Goal: Task Accomplishment & Management: Complete application form

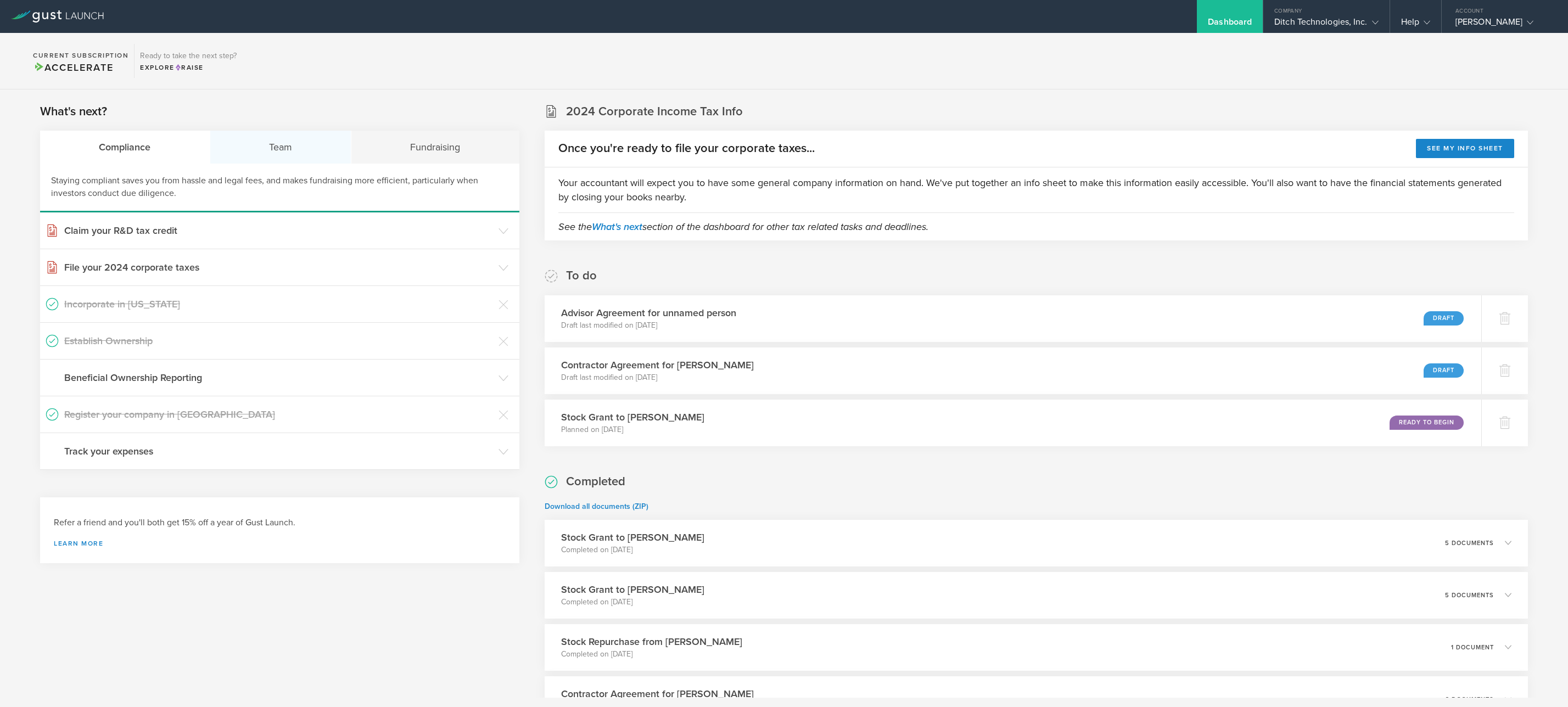
click at [295, 154] on div "Team" at bounding box center [281, 146] width 142 height 33
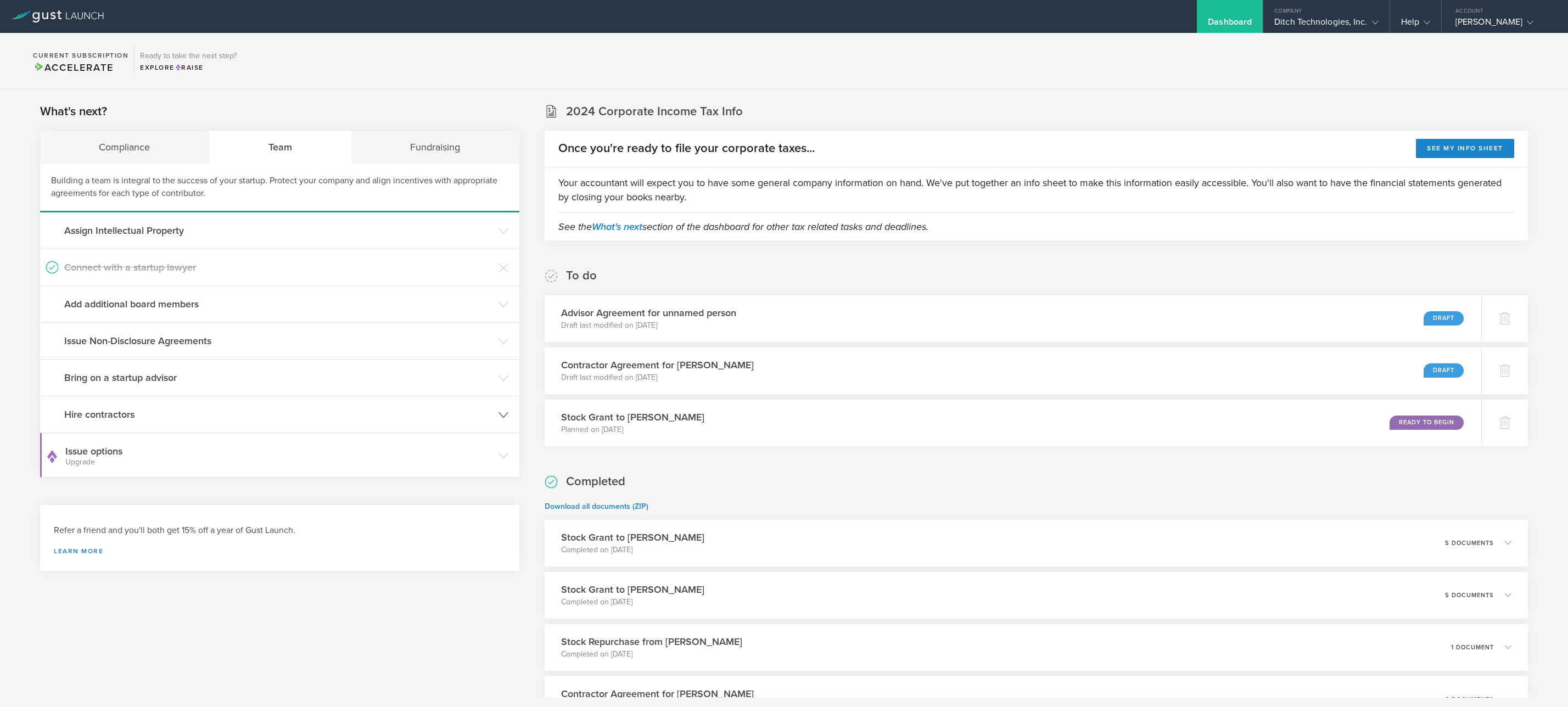
click at [271, 413] on h3 "Hire contractors" at bounding box center [278, 414] width 428 height 14
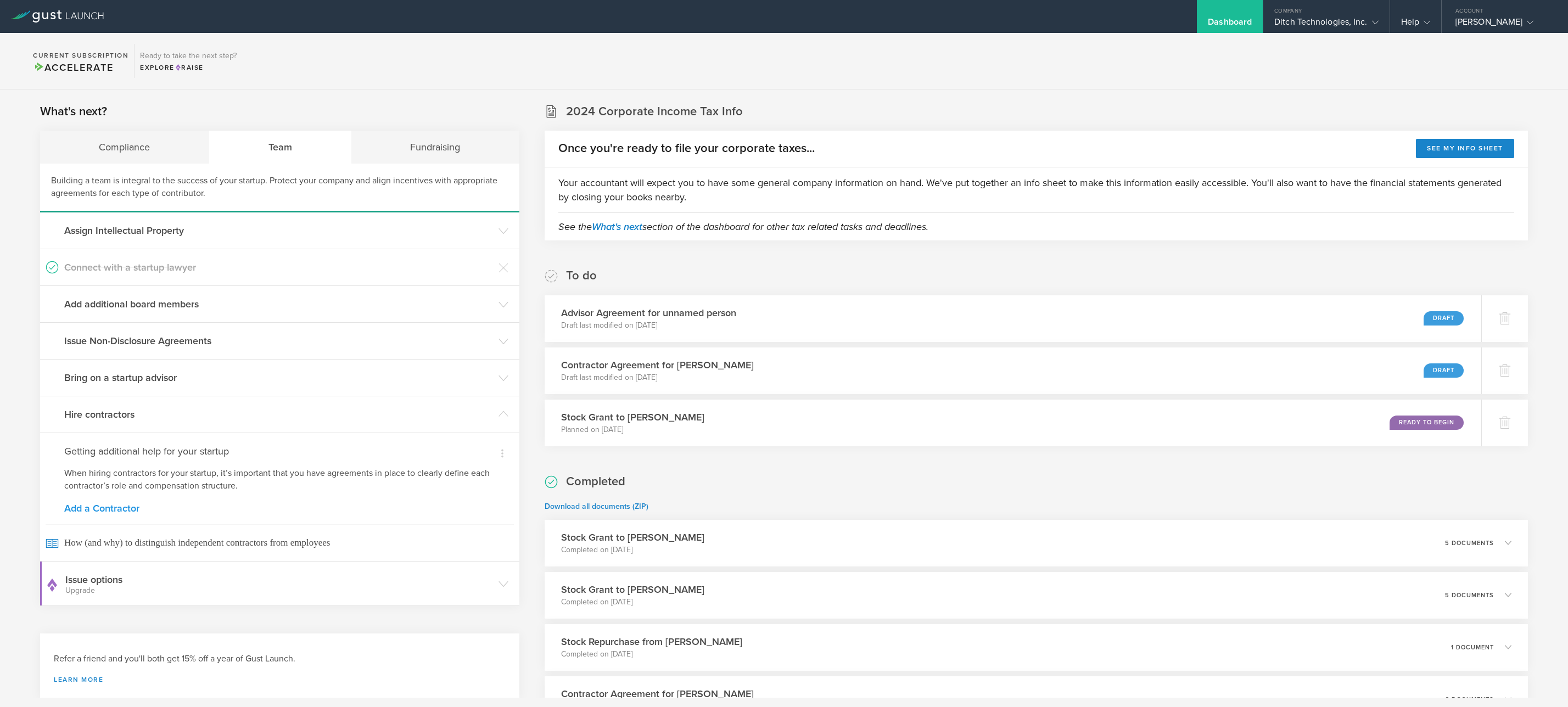
click at [97, 507] on link "Add a Contractor" at bounding box center [279, 508] width 431 height 10
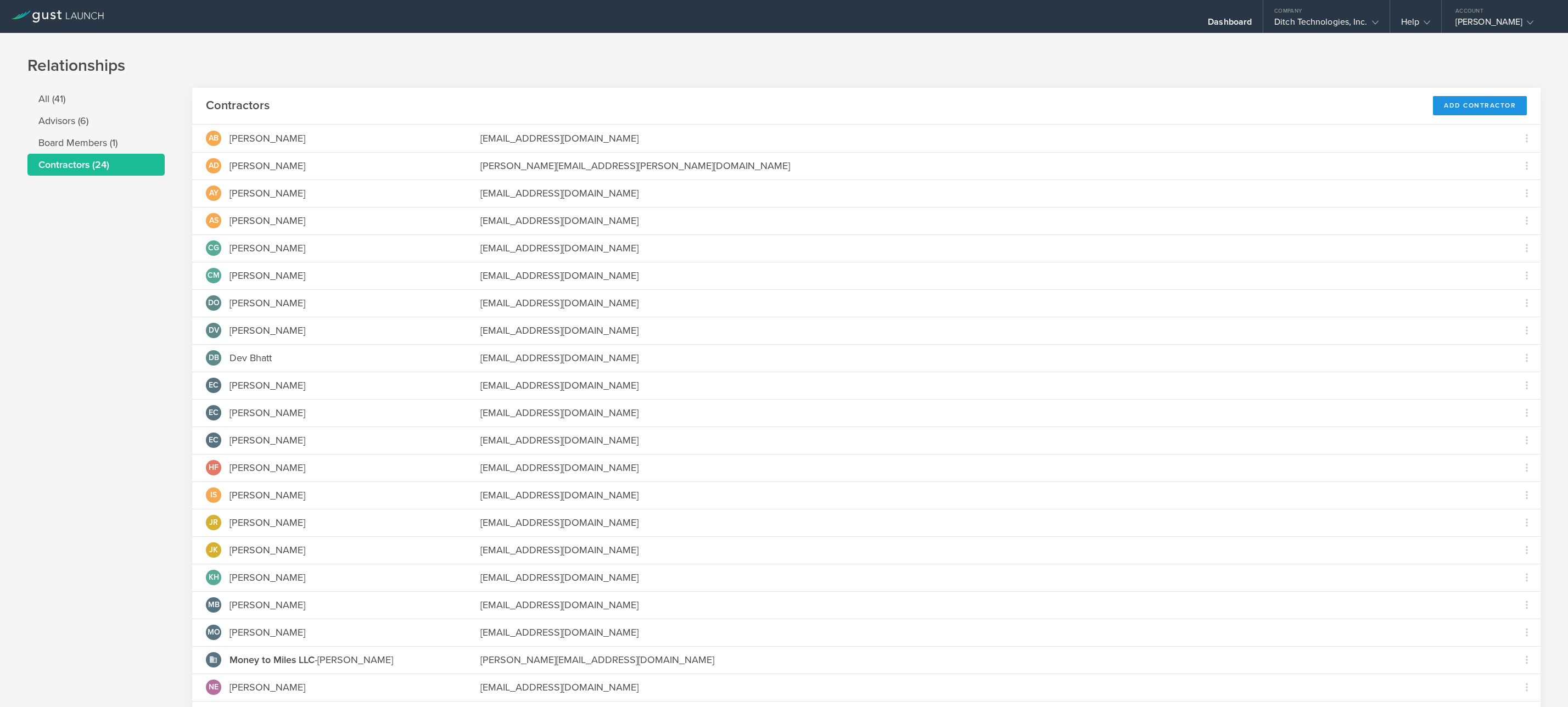
click at [1464, 111] on div "Add Contractor" at bounding box center [1479, 106] width 94 height 19
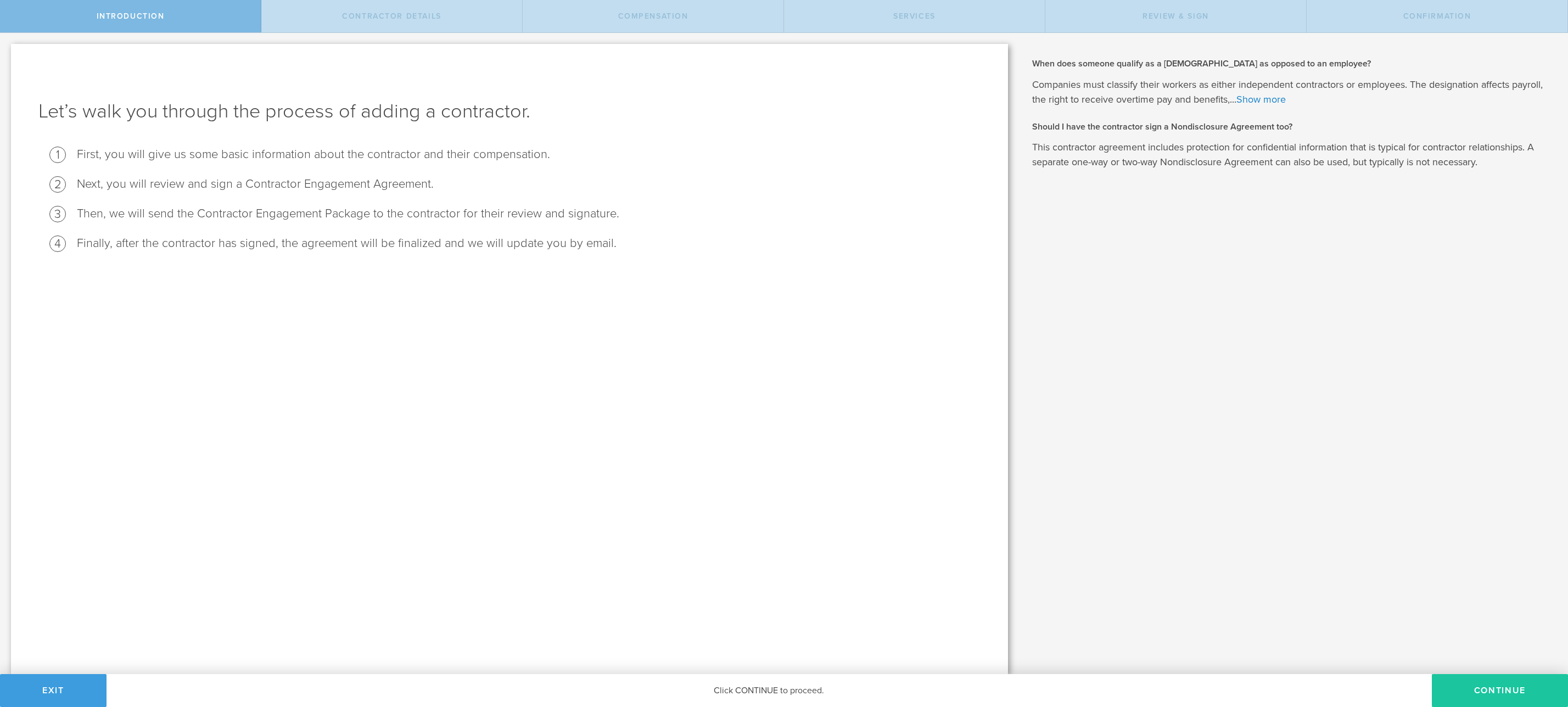
click at [1490, 695] on button "Continue" at bounding box center [1500, 690] width 136 height 33
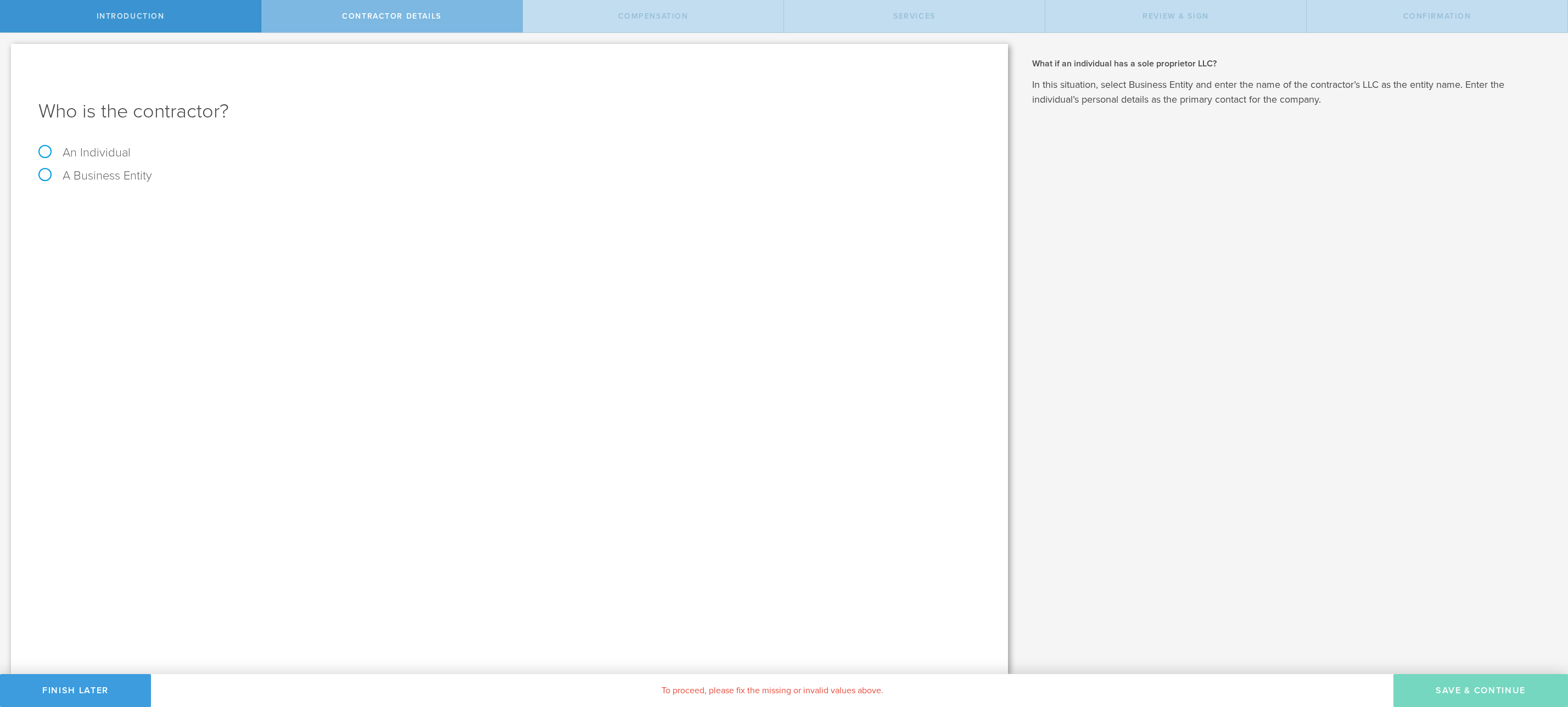
click at [49, 150] on label "An Individual" at bounding box center [84, 152] width 93 height 14
click at [7, 50] on input "An Individual" at bounding box center [3, 42] width 7 height 17
radio input "true"
click at [137, 207] on input "text" at bounding box center [550, 206] width 859 height 17
click at [191, 216] on div "Name The first and last name of the person that you are hiring as a contractor.…" at bounding box center [509, 222] width 942 height 60
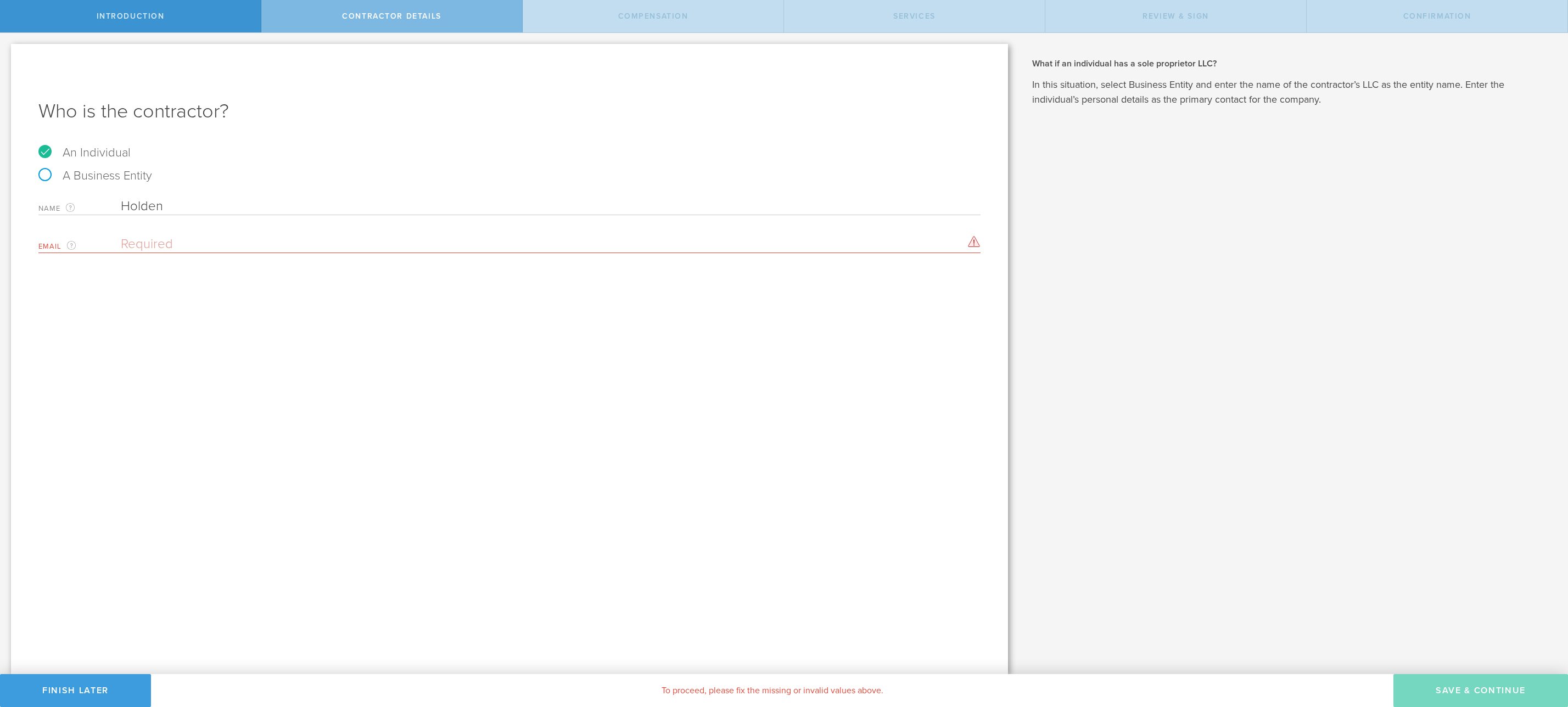
click at [184, 205] on input "Holden" at bounding box center [550, 206] width 859 height 17
type input "Holden Watson"
paste input "holdenew@mit.edu"
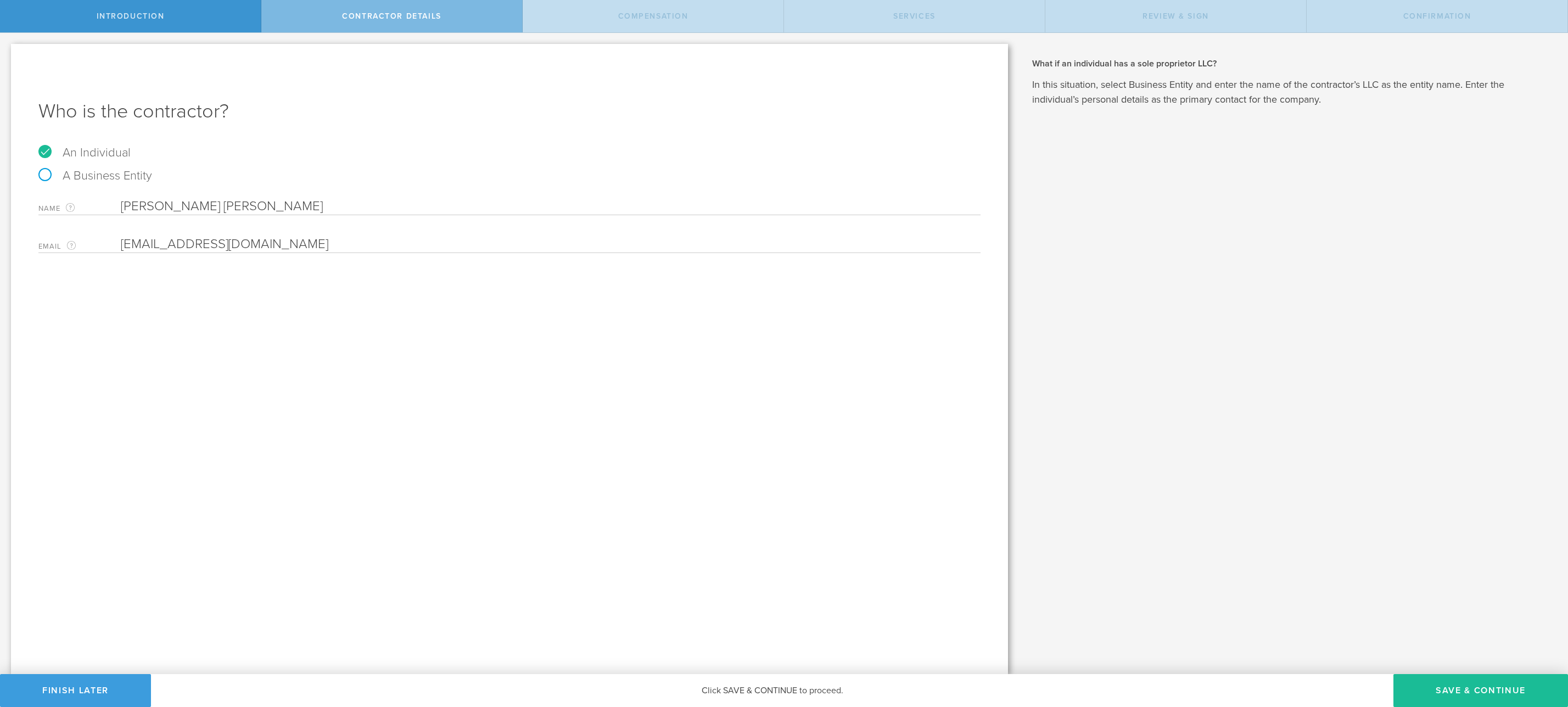
type input "holdenew@mit.edu"
click at [1423, 672] on div "When does someone qualify as a contractor as opposed to an employee? Companies …" at bounding box center [1294, 353] width 549 height 641
click at [1426, 688] on button "Save & Continue" at bounding box center [1480, 690] width 174 height 33
select select "none"
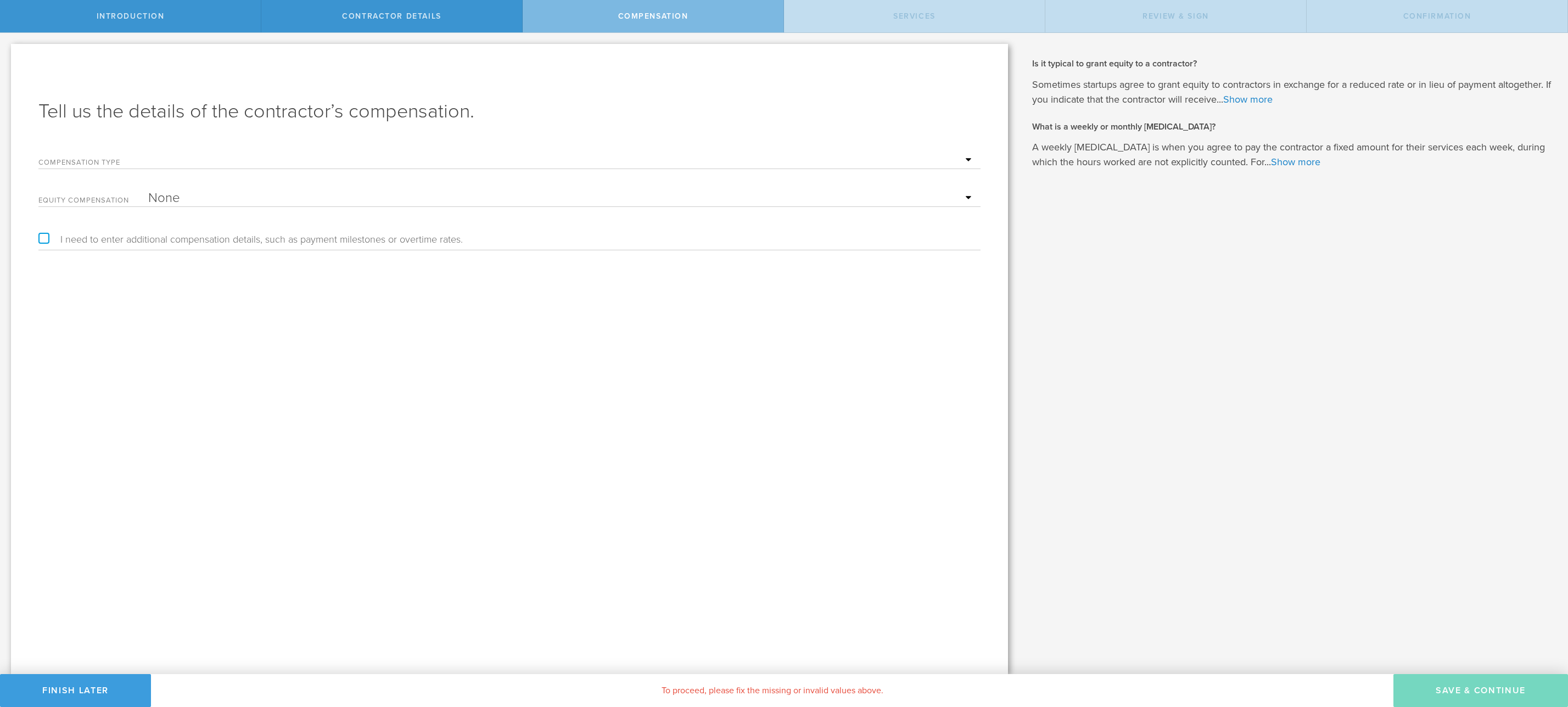
click at [166, 160] on select "Hourly Daily Weekly Retainer Monthly Retainer Project Flat Rate No cash compens…" at bounding box center [561, 160] width 827 height 17
select select "monthlyRetainer"
click at [148, 152] on select "Hourly Daily Weekly Retainer Monthly Retainer Project Flat Rate No cash compens…" at bounding box center [561, 160] width 827 height 17
click at [200, 200] on input "text" at bounding box center [561, 198] width 827 height 17
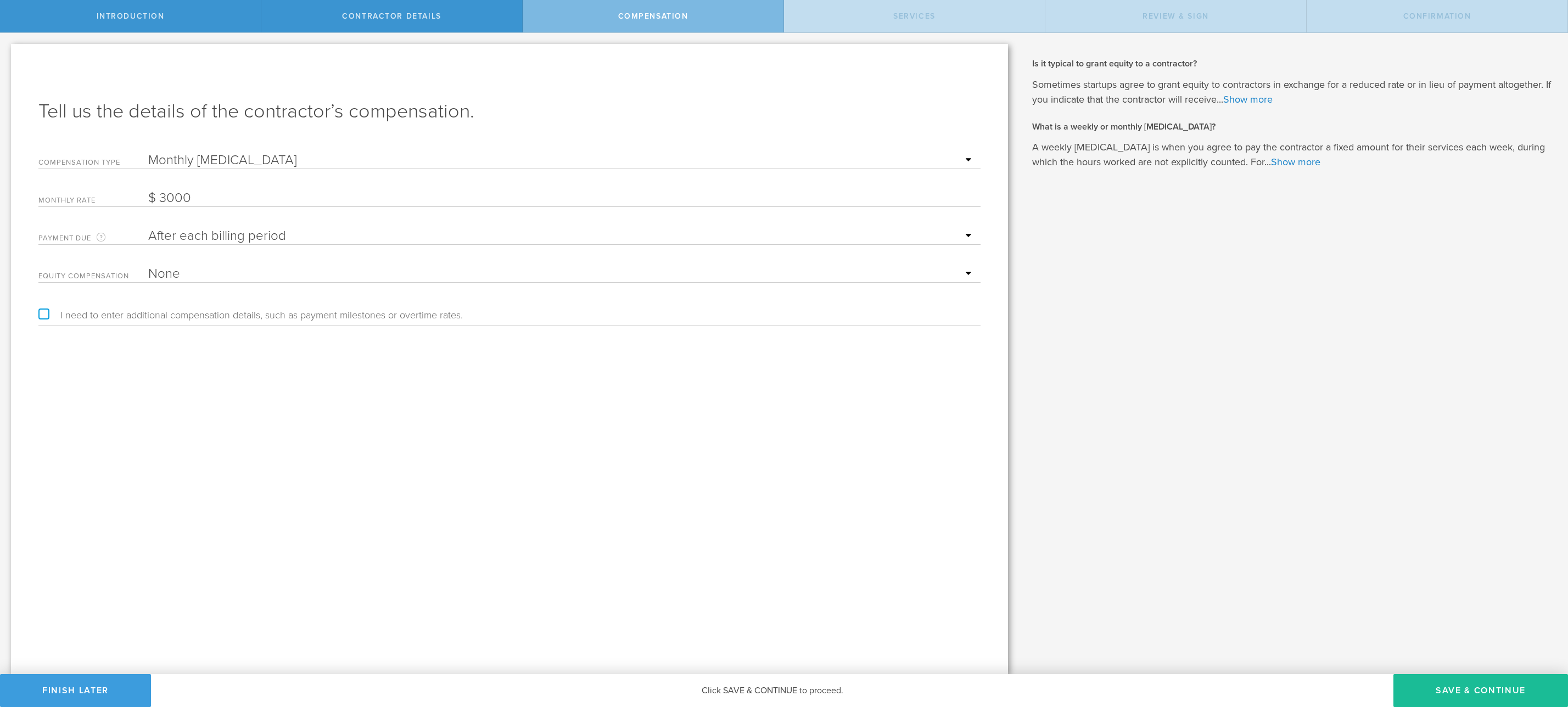
type input "3,000"
click at [201, 243] on select "After each billing period Before each billing period" at bounding box center [561, 236] width 827 height 17
click at [148, 228] on select "After each billing period Before each billing period" at bounding box center [561, 236] width 827 height 17
click at [203, 381] on div "Tell us the details of the contractor’s compensation. Compensation Type Hourly …" at bounding box center [509, 359] width 997 height 630
click at [185, 272] on select "None Stock Grant" at bounding box center [561, 274] width 827 height 17
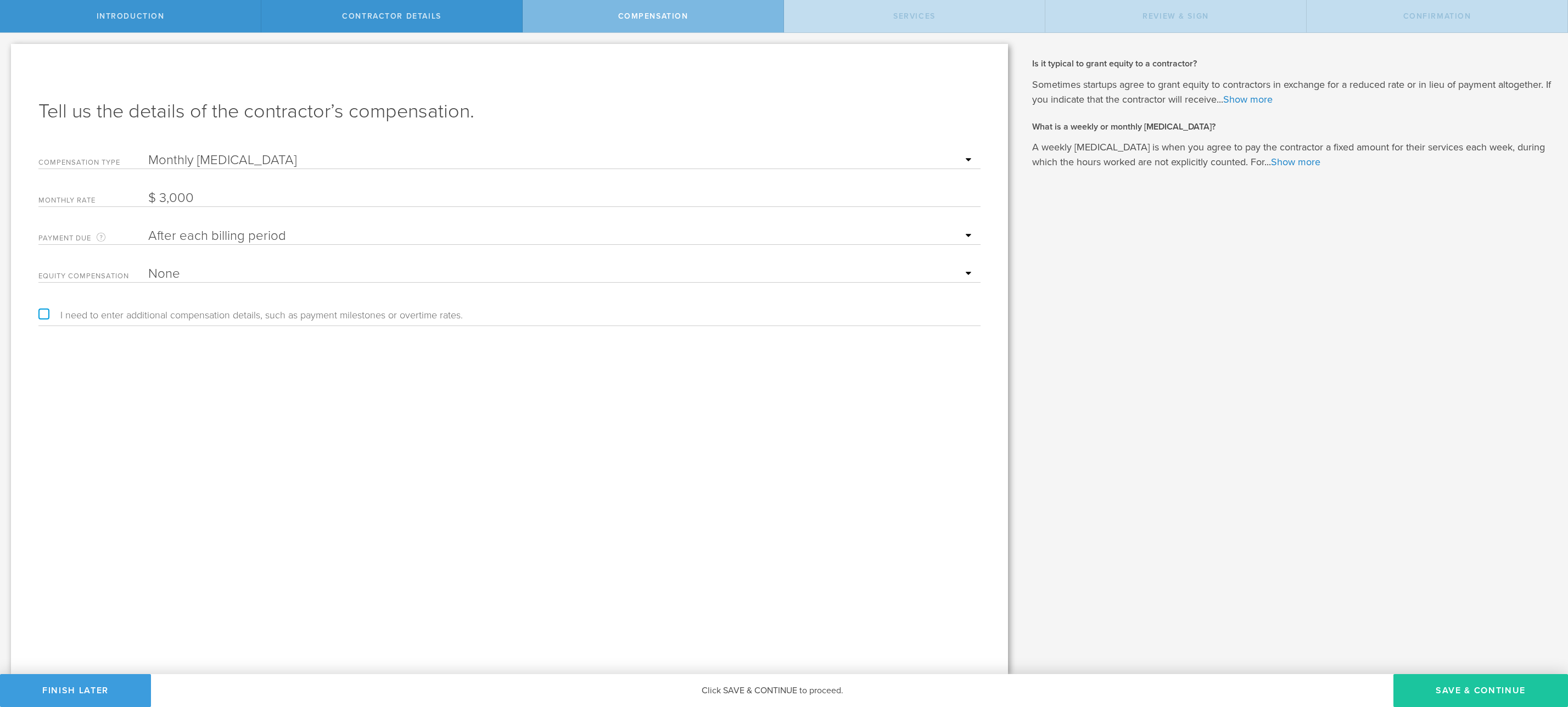
click at [1435, 687] on button "Save & Continue" at bounding box center [1480, 690] width 174 height 33
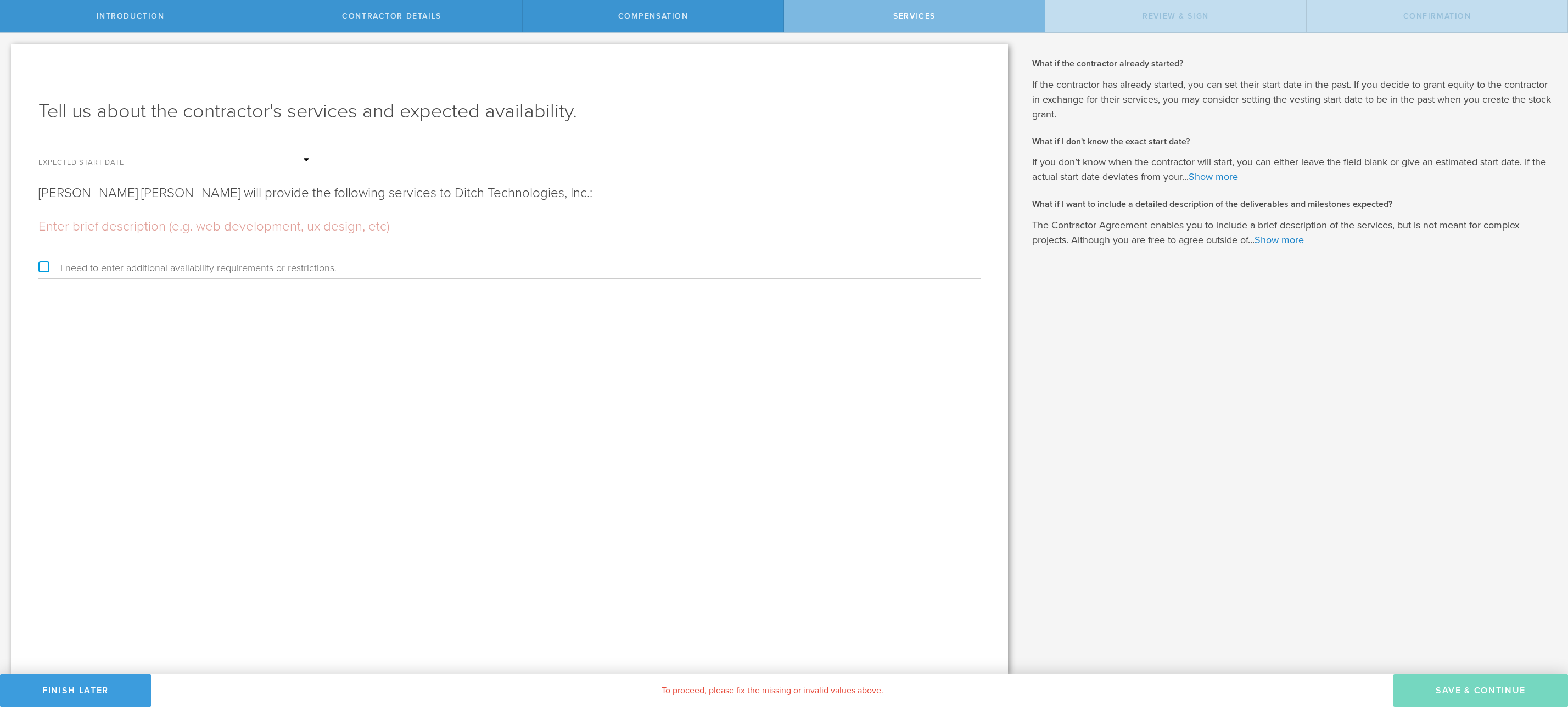
click at [189, 174] on form "Expected start date Mon Tue Wed Thu Fri Sat Sun Holden Watson will provide the …" at bounding box center [509, 212] width 942 height 132
click at [182, 164] on input "text" at bounding box center [230, 160] width 165 height 17
click at [158, 240] on span "11" at bounding box center [158, 246] width 20 height 19
click at [141, 218] on input "text" at bounding box center [509, 227] width 942 height 17
type input "Holden will be f"
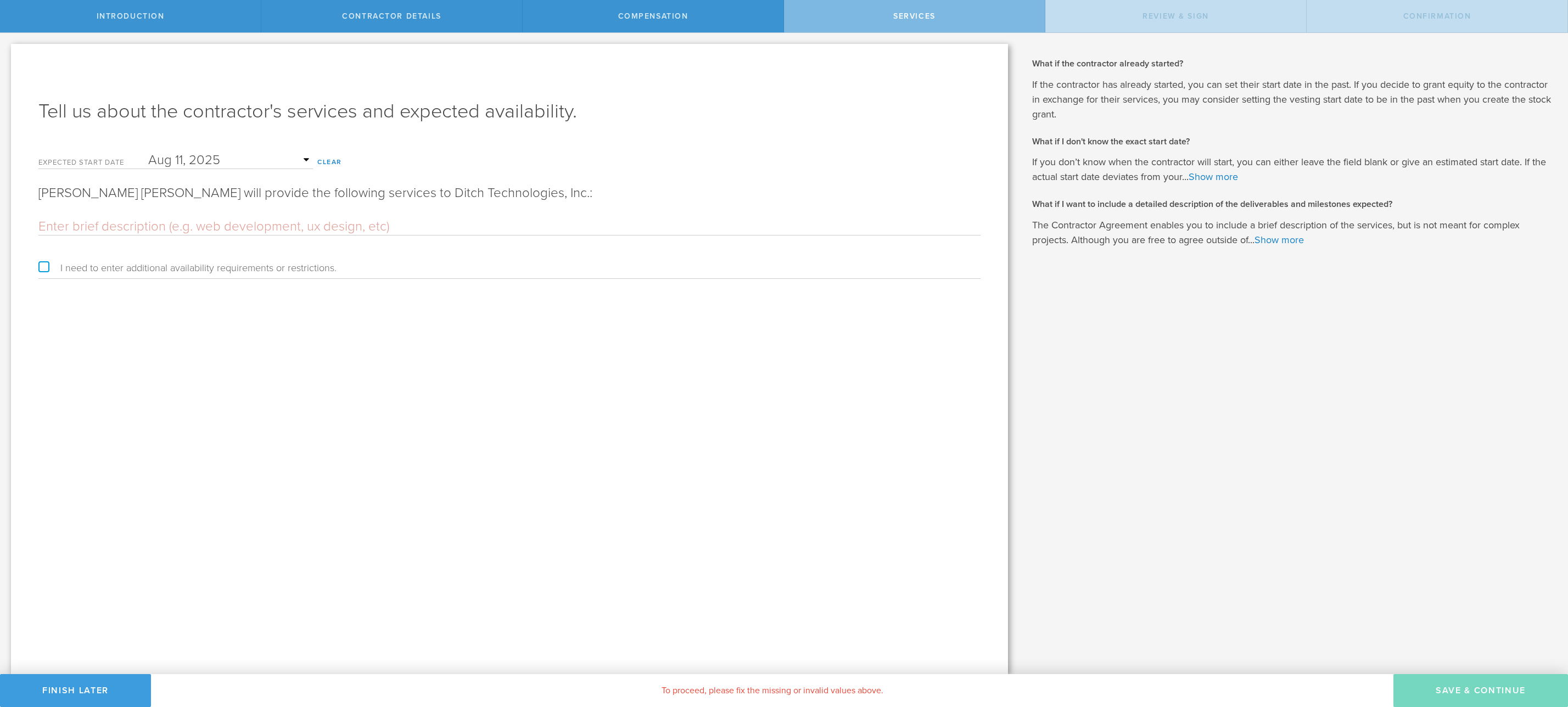
type input "G"
type input "Full stack software engineering"
click at [1482, 689] on button "Save & Continue" at bounding box center [1480, 690] width 174 height 33
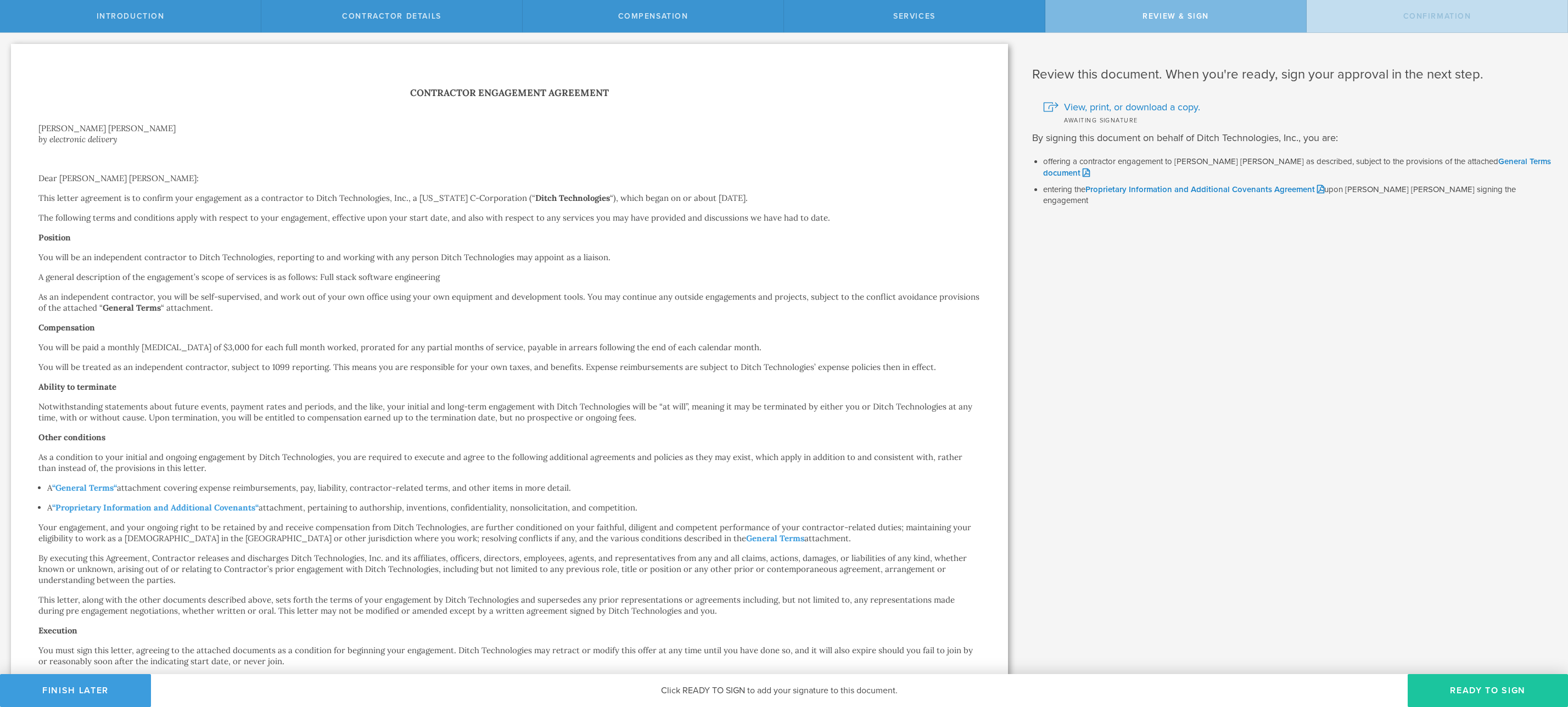
click at [1477, 691] on button "Ready to Sign" at bounding box center [1488, 690] width 160 height 33
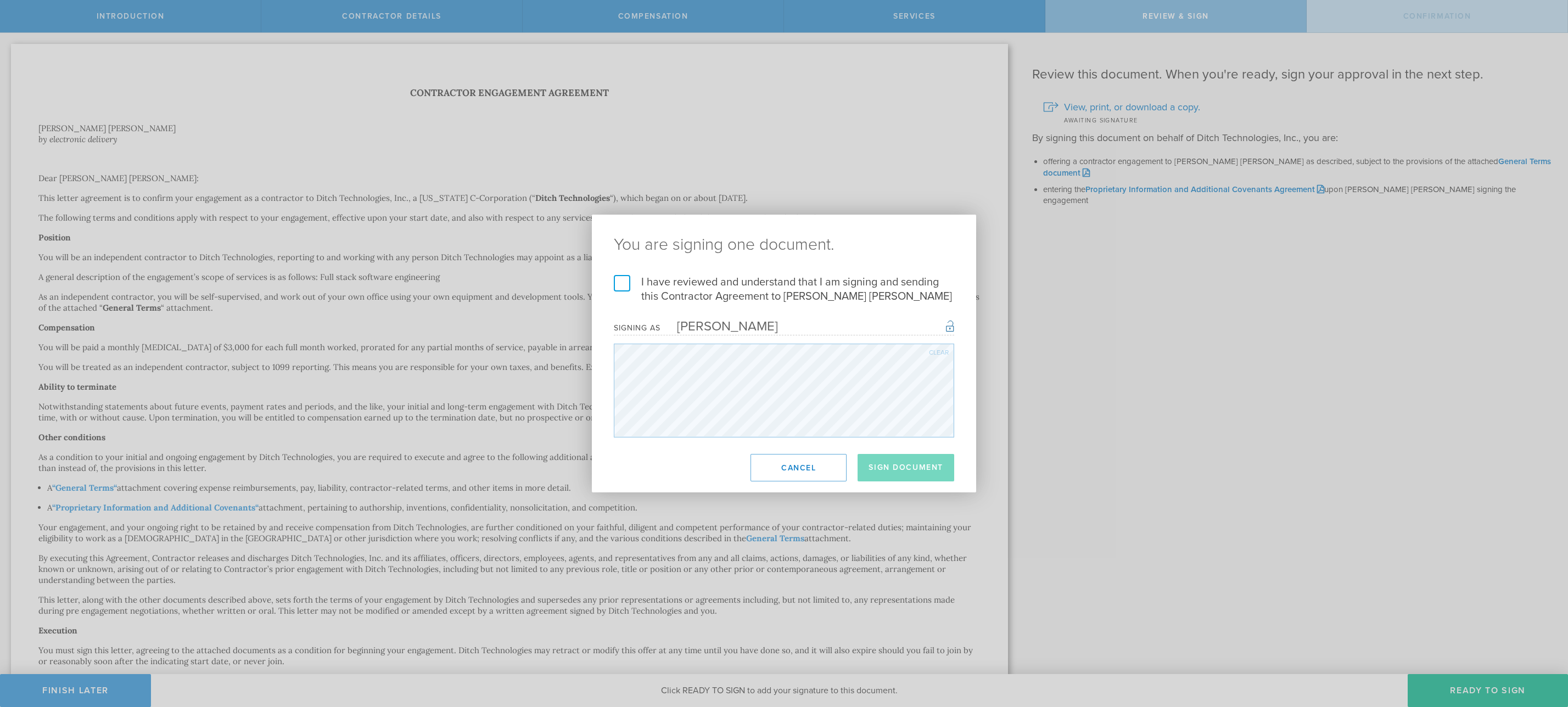
click at [606, 276] on div "I have reviewed and understand that I am signing and sending this Contractor Ag…" at bounding box center [784, 356] width 384 height 163
click at [619, 286] on label "I have reviewed and understand that I am signing and sending this Contractor Ag…" at bounding box center [784, 289] width 340 height 29
click at [0, 0] on input "I have reviewed and understand that I am signing and sending this Contractor Ag…" at bounding box center [0, 0] width 0 height 0
click at [869, 459] on button "Sign Document" at bounding box center [906, 467] width 97 height 27
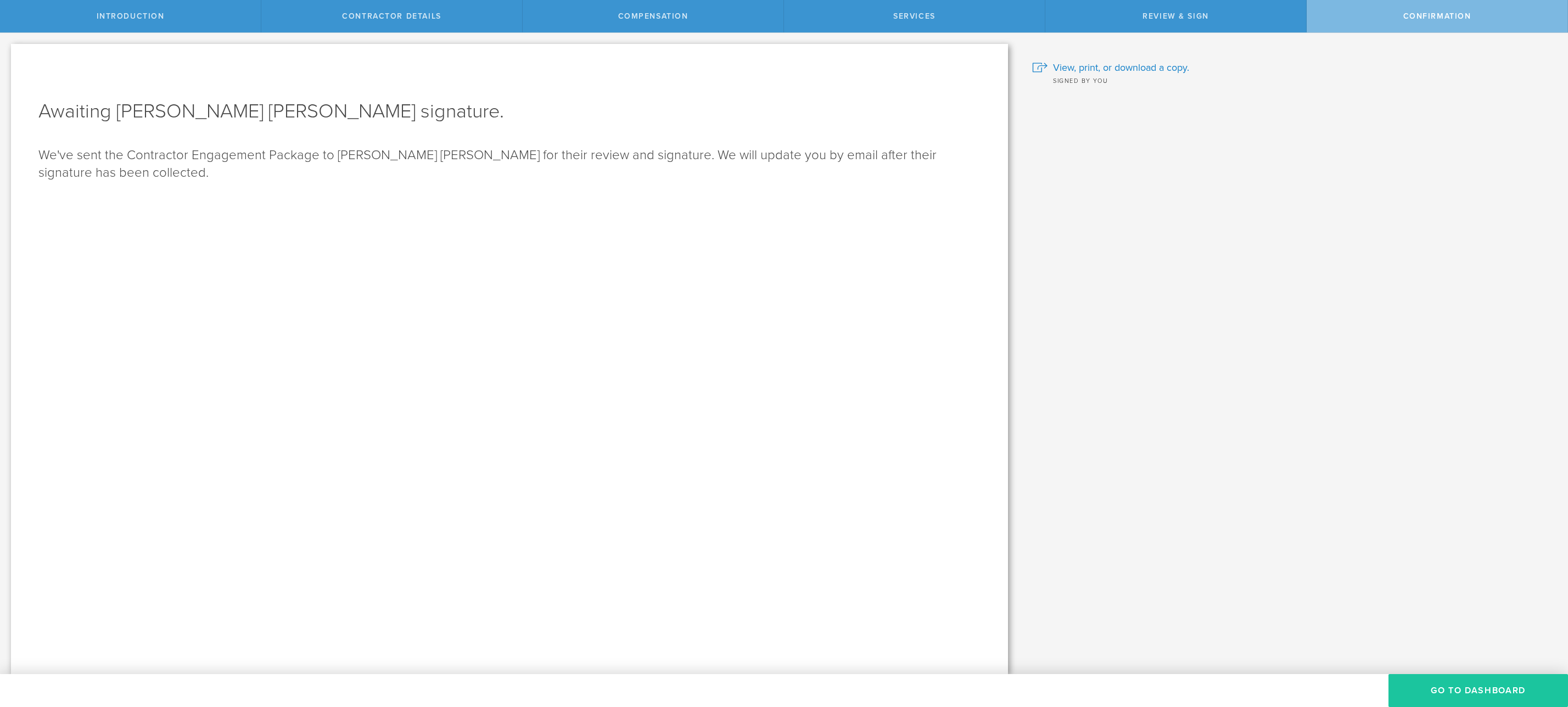
click at [1445, 691] on button "Go To Dashboard" at bounding box center [1478, 690] width 179 height 33
